Goal: Task Accomplishment & Management: Complete application form

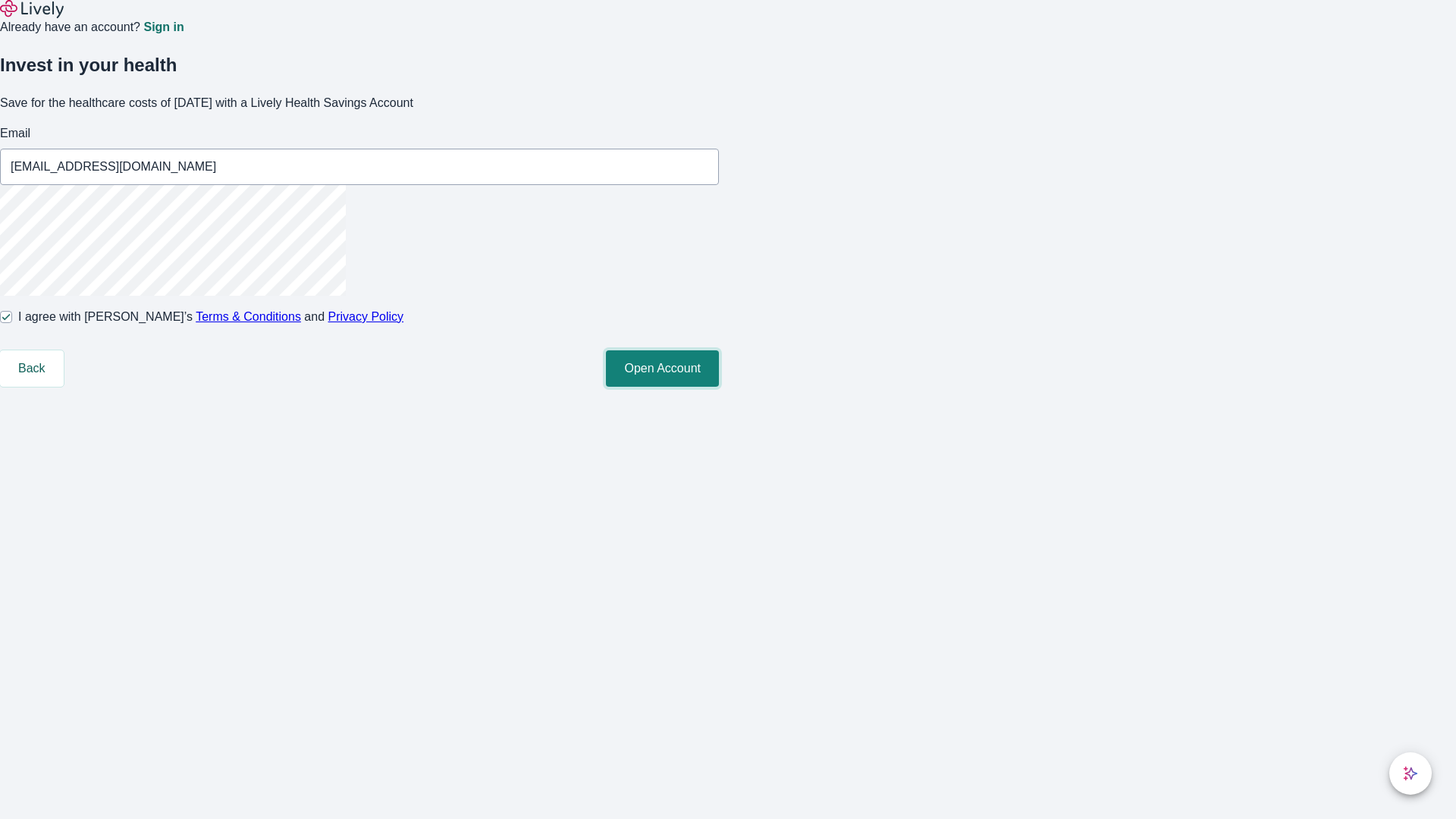
click at [719, 387] on button "Open Account" at bounding box center [662, 368] width 113 height 36
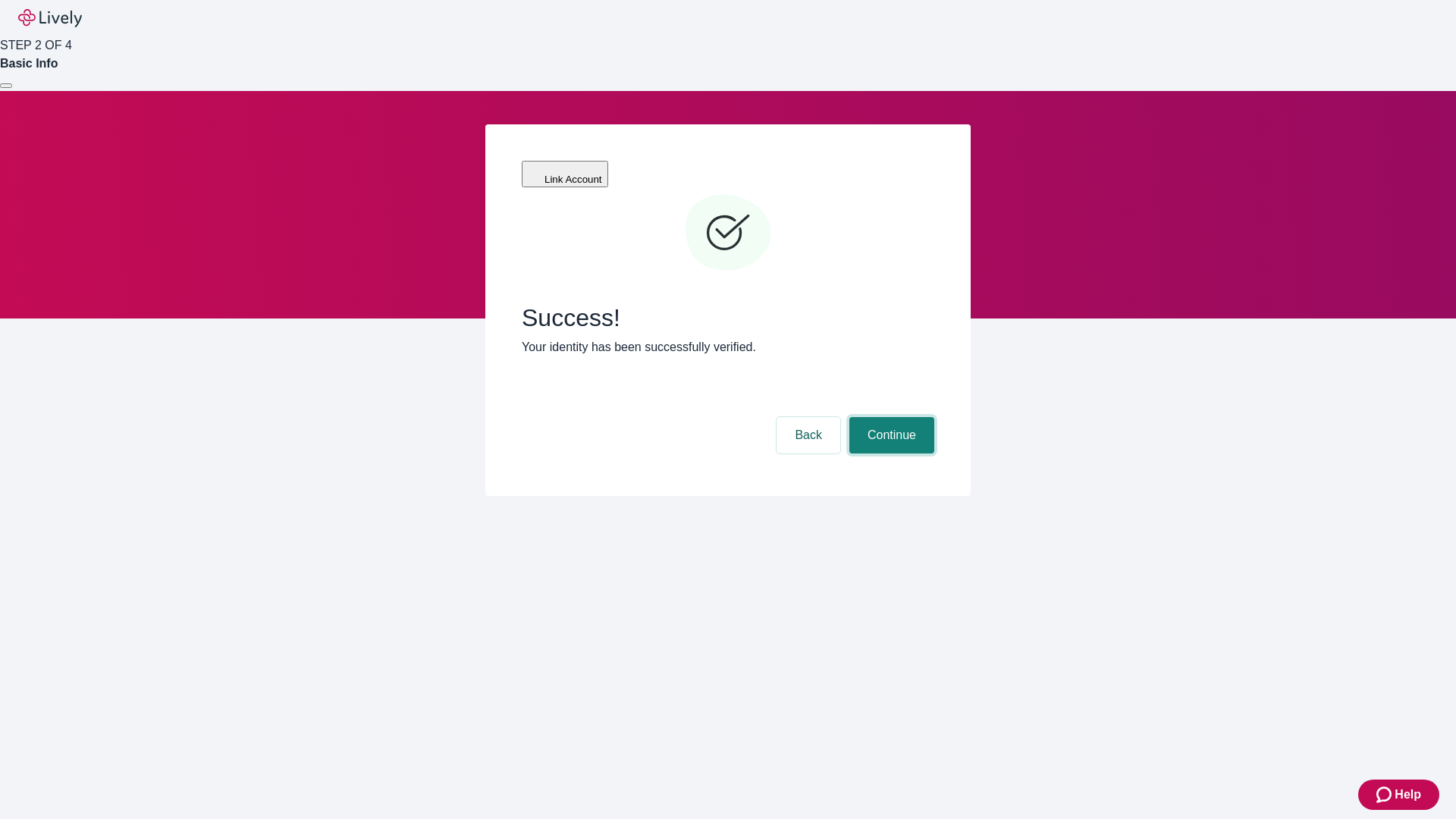
click at [889, 417] on button "Continue" at bounding box center [892, 435] width 85 height 36
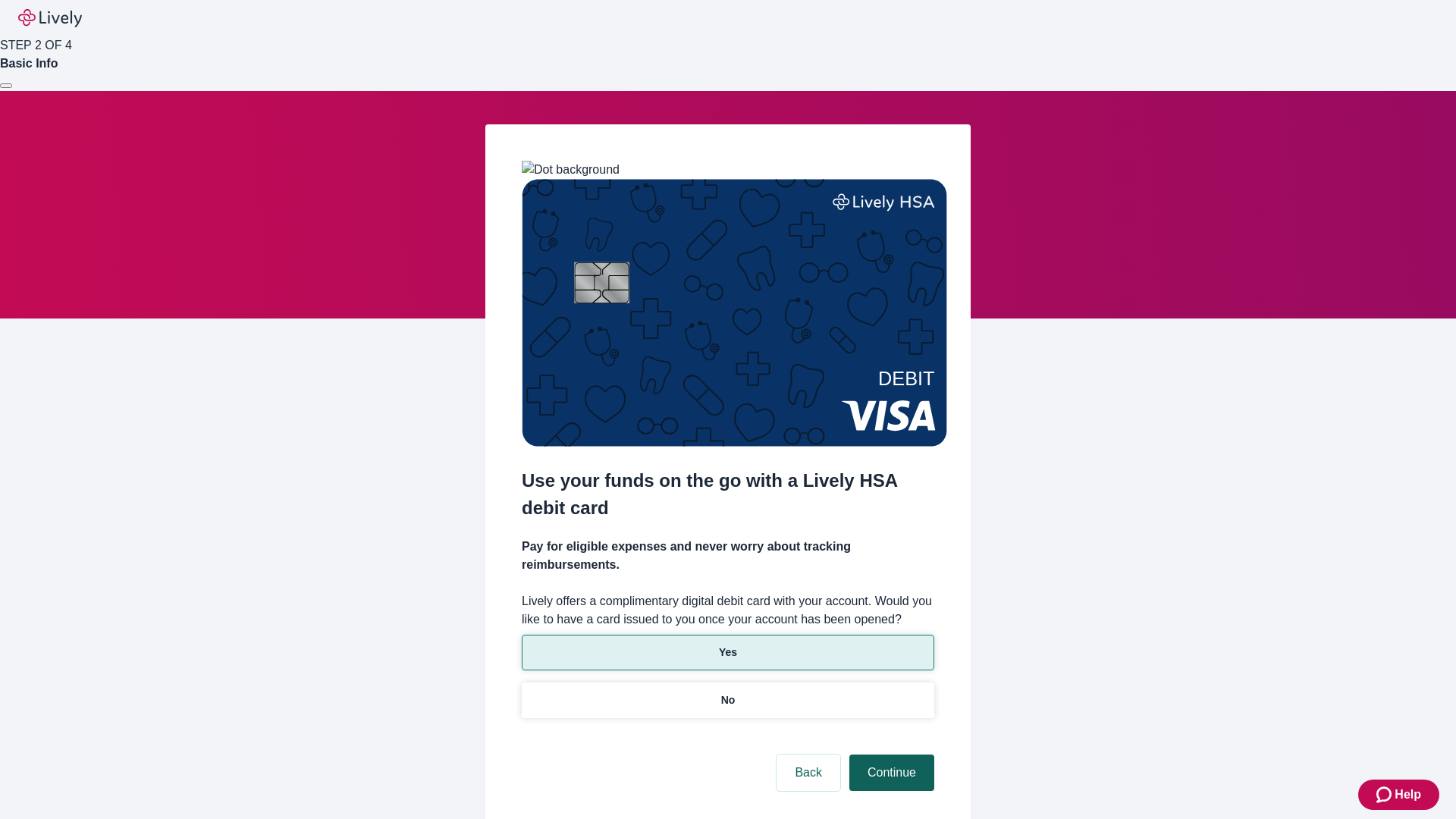
click at [728, 645] on p "Yes" at bounding box center [728, 653] width 18 height 16
click at [889, 755] on button "Continue" at bounding box center [892, 772] width 85 height 36
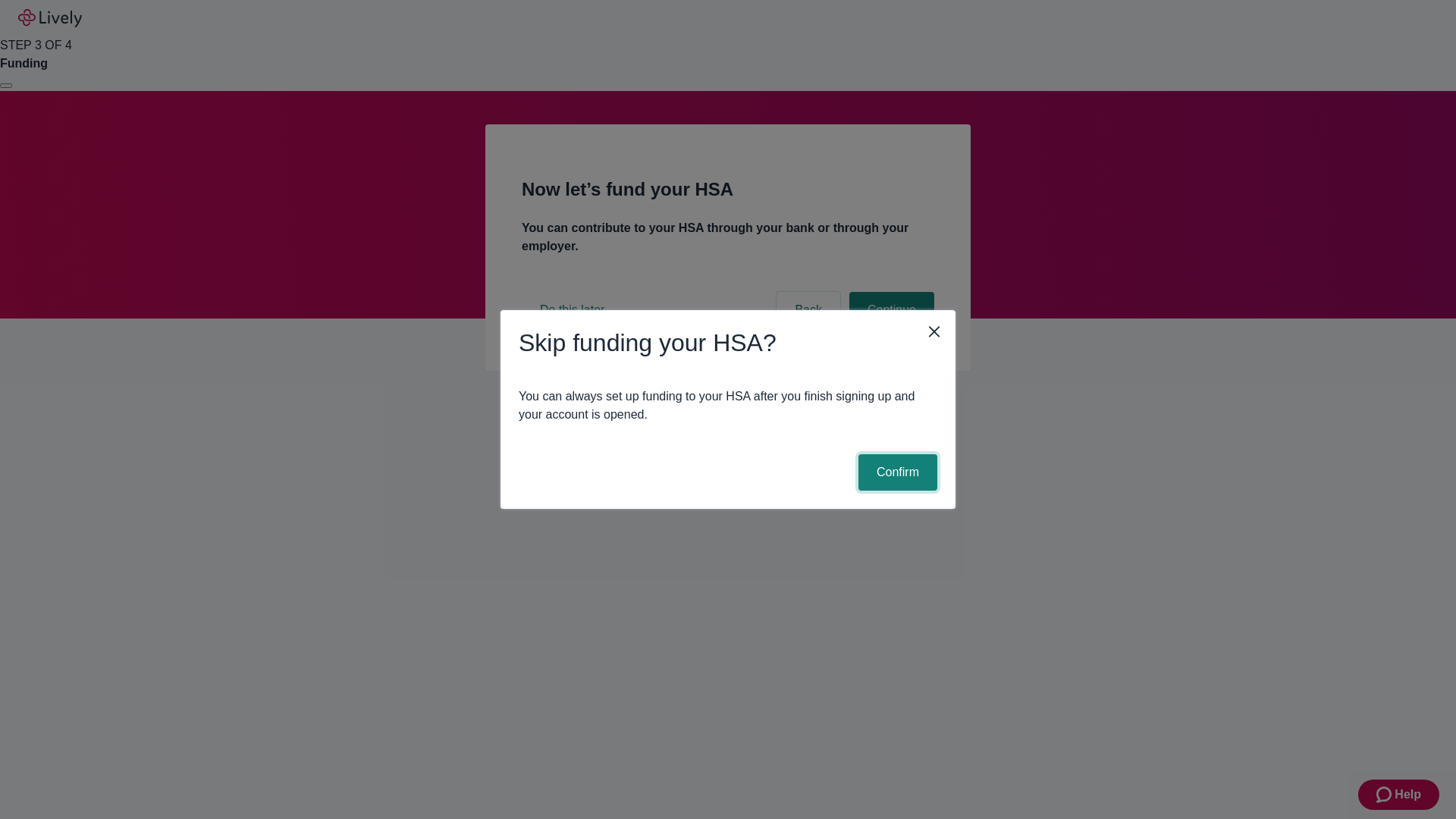
click at [896, 473] on button "Confirm" at bounding box center [898, 472] width 79 height 36
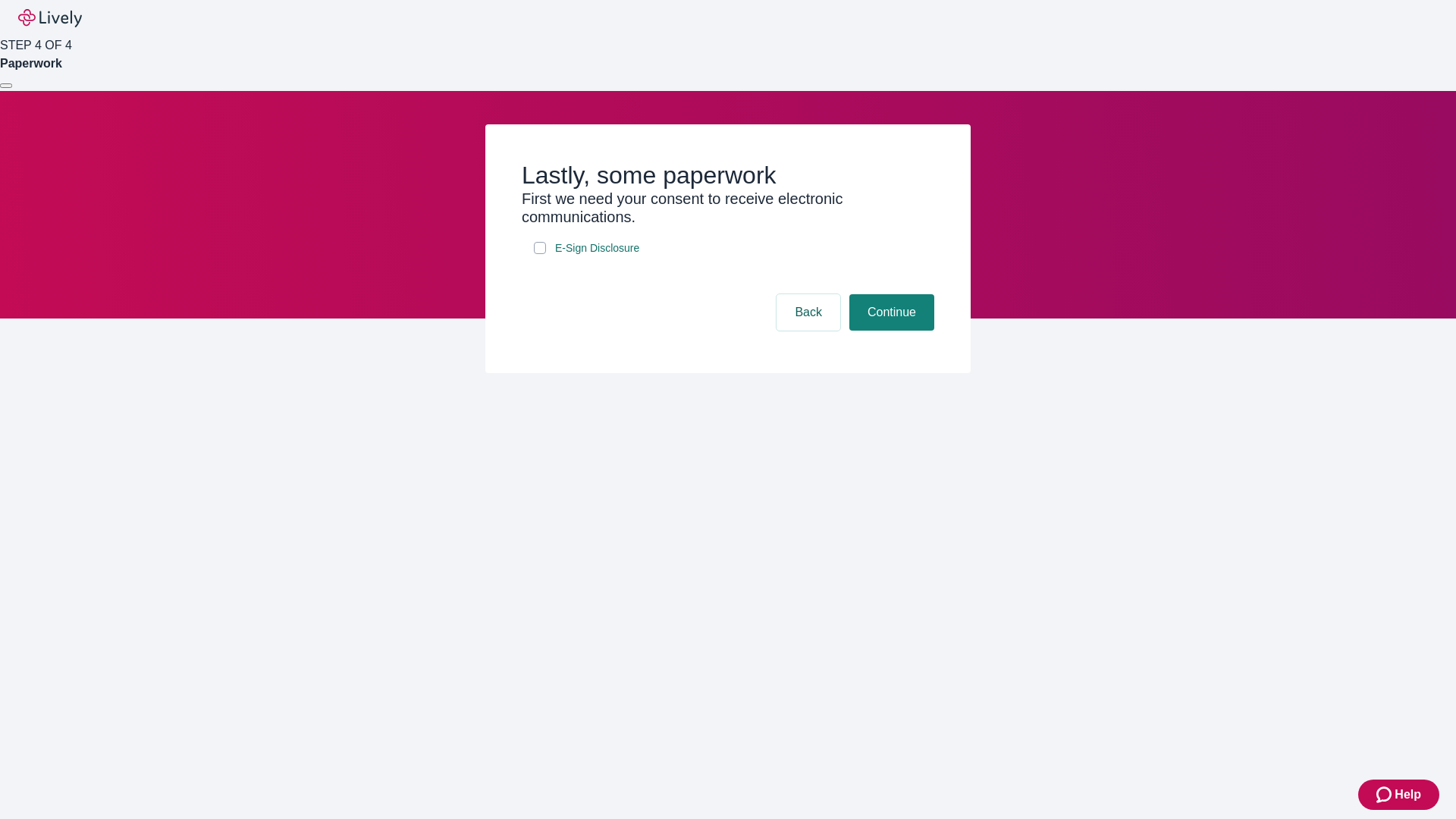
click at [540, 254] on input "E-Sign Disclosure" at bounding box center [539, 248] width 12 height 12
checkbox input "true"
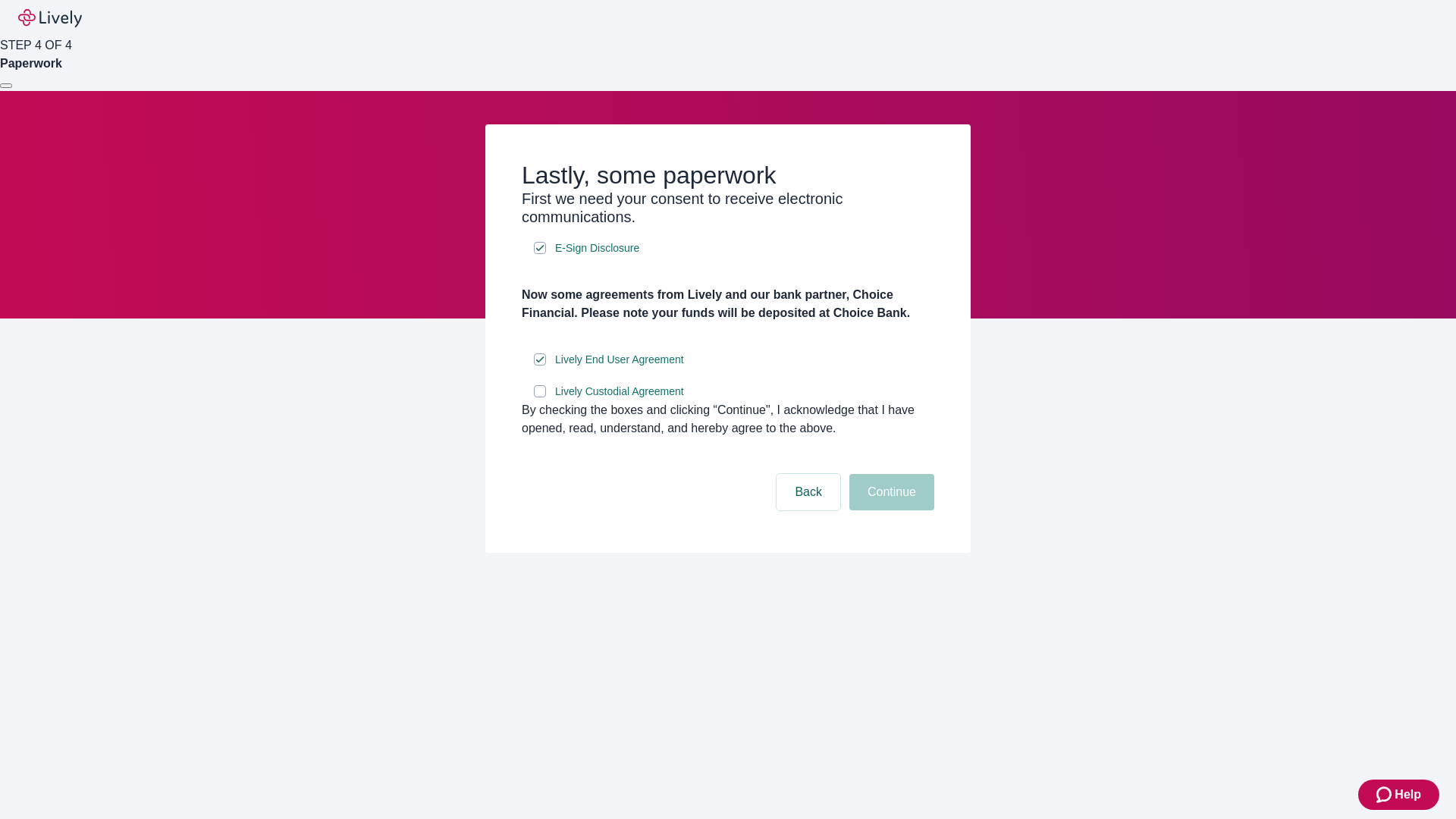
click at [540, 397] on input "Lively Custodial Agreement" at bounding box center [539, 391] width 12 height 12
checkbox input "true"
click at [889, 510] on button "Continue" at bounding box center [892, 492] width 85 height 36
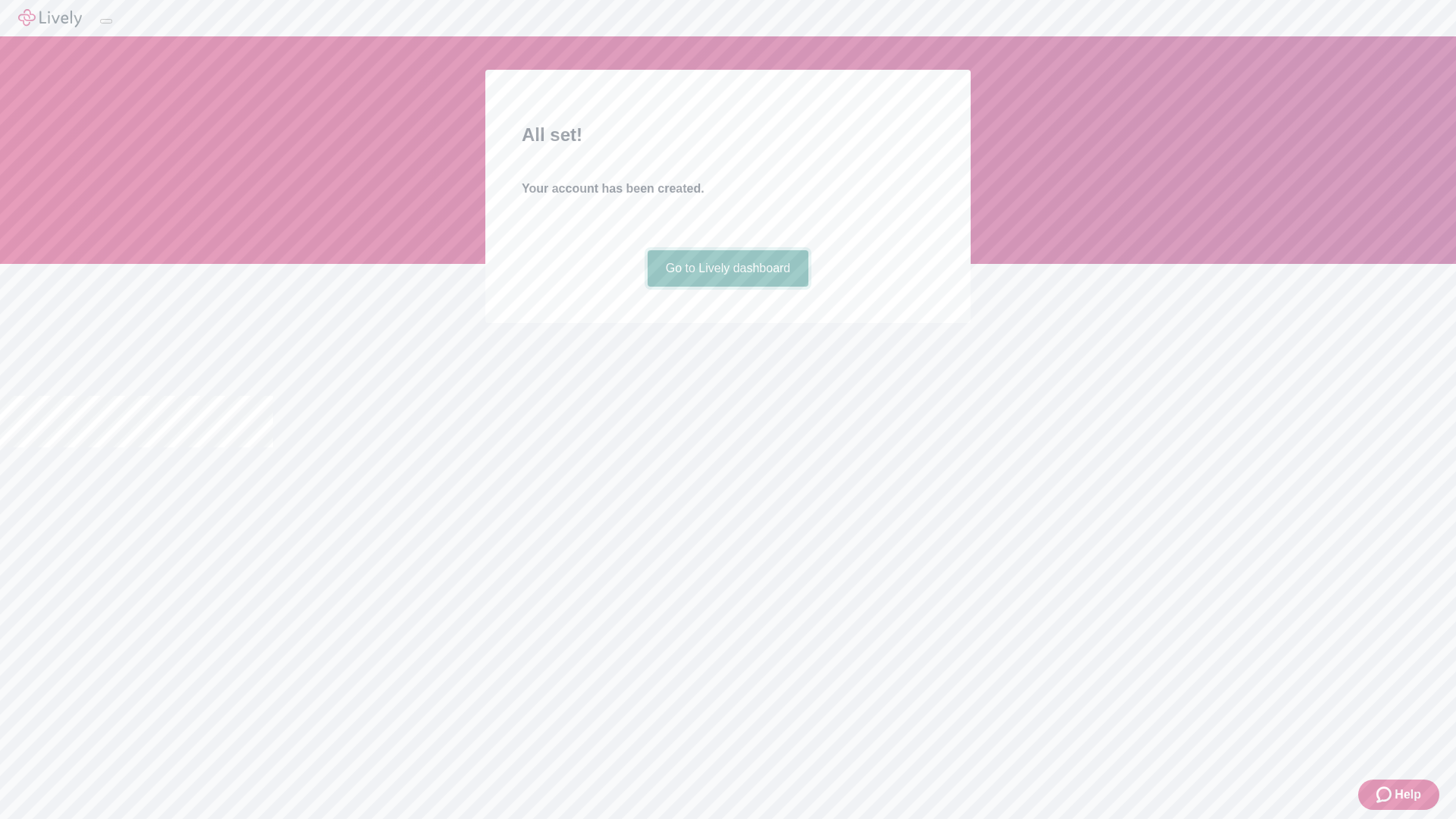
click at [728, 287] on link "Go to Lively dashboard" at bounding box center [728, 268] width 162 height 36
